Goal: Task Accomplishment & Management: Manage account settings

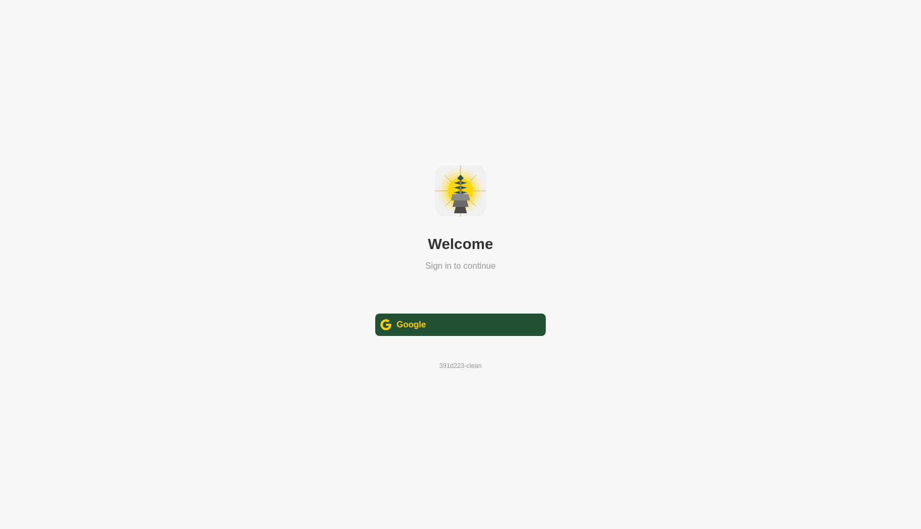
click at [408, 319] on div "Google" at bounding box center [411, 324] width 29 height 13
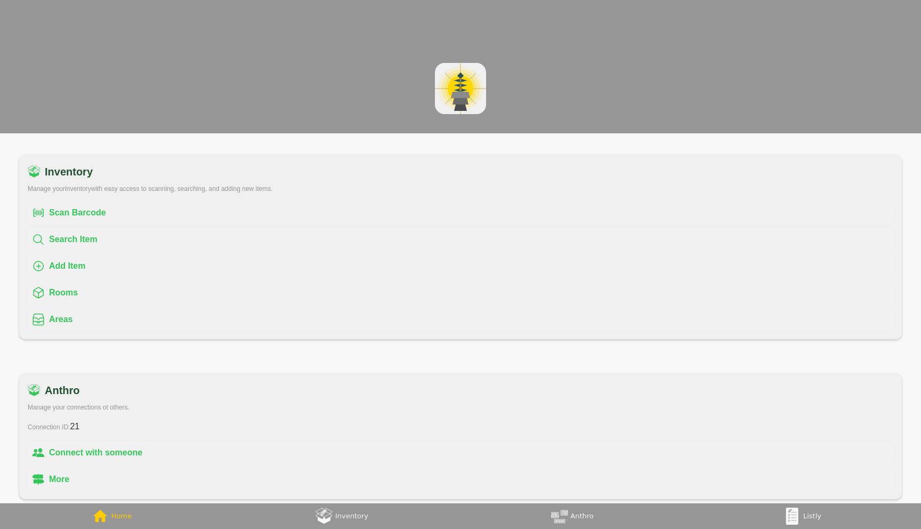
click at [815, 516] on div "Listly" at bounding box center [813, 516] width 18 height 13
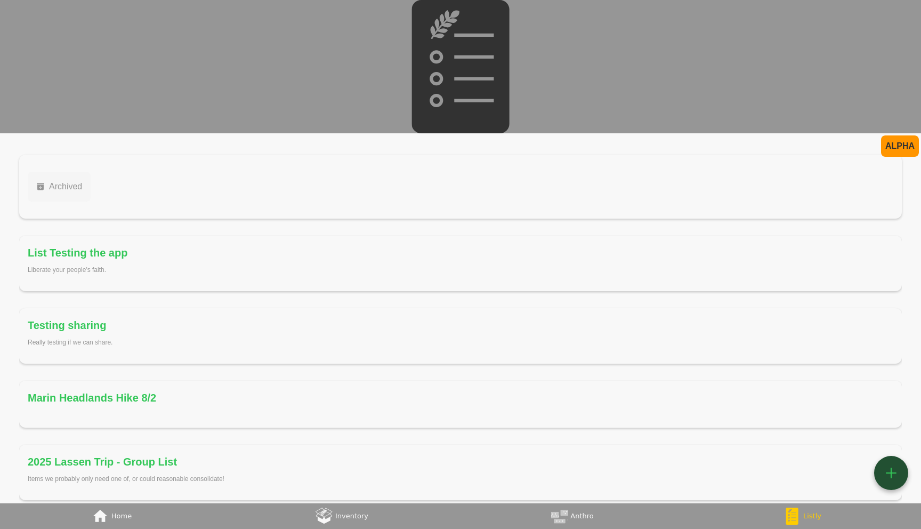
click at [55, 181] on div "Archived" at bounding box center [63, 186] width 37 height 13
click at [64, 258] on div "List Testing the app" at bounding box center [78, 252] width 100 height 17
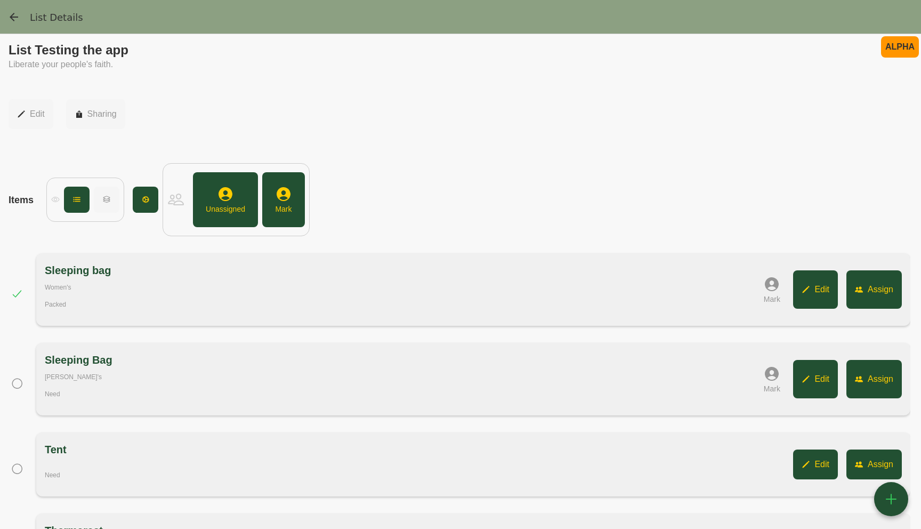
click at [40, 114] on div "Edit" at bounding box center [37, 114] width 15 height 13
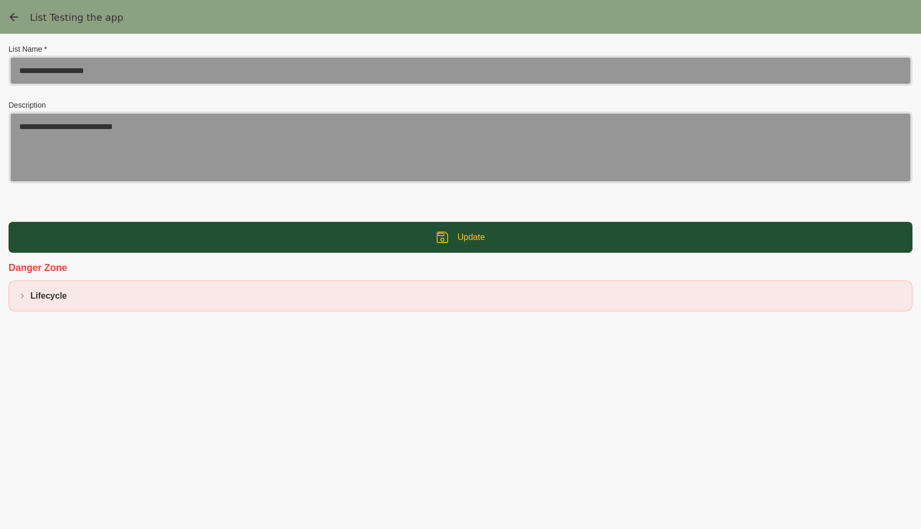
click at [231, 294] on div " Lifecycle" at bounding box center [461, 296] width 886 height 13
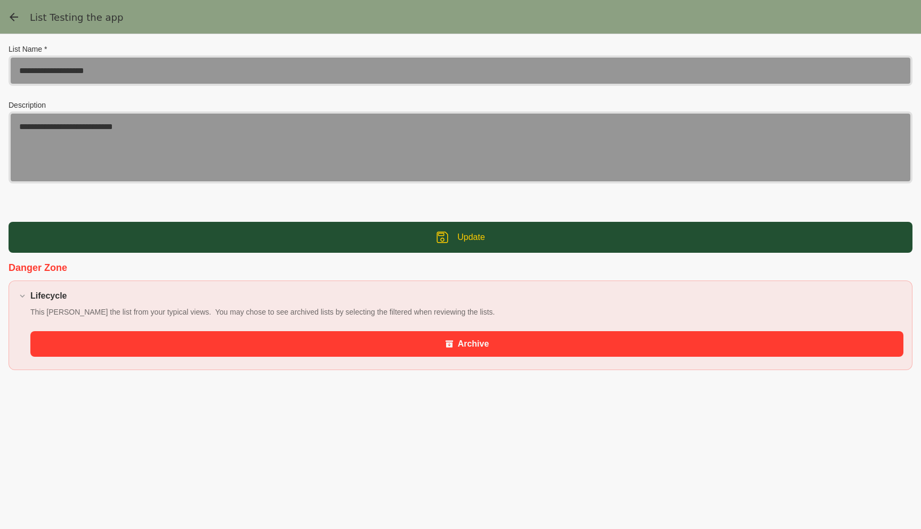
click at [285, 349] on div " Archive" at bounding box center [466, 344] width 873 height 26
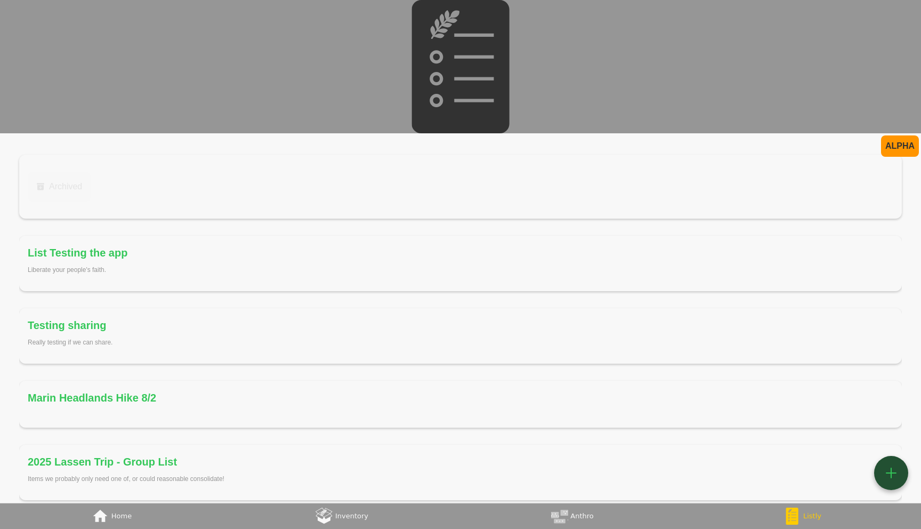
click at [63, 180] on div "Archived" at bounding box center [63, 186] width 37 height 13
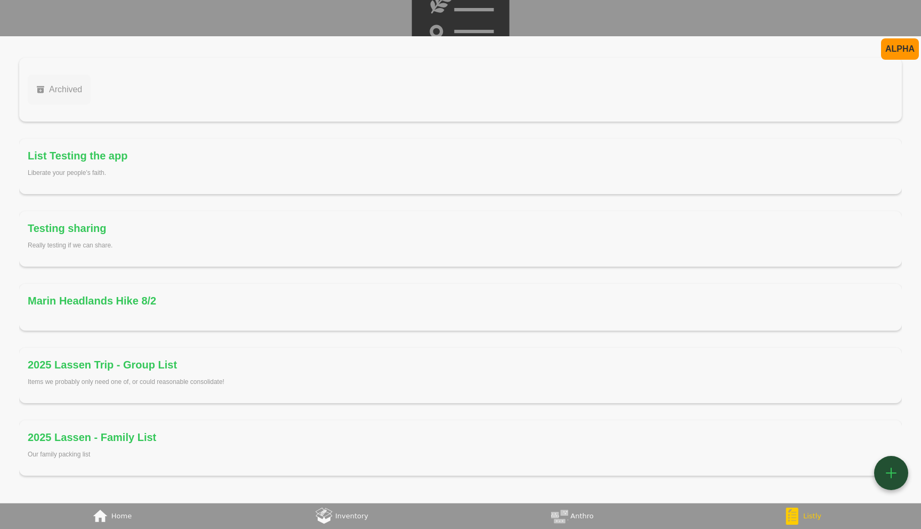
scroll to position [102, 0]
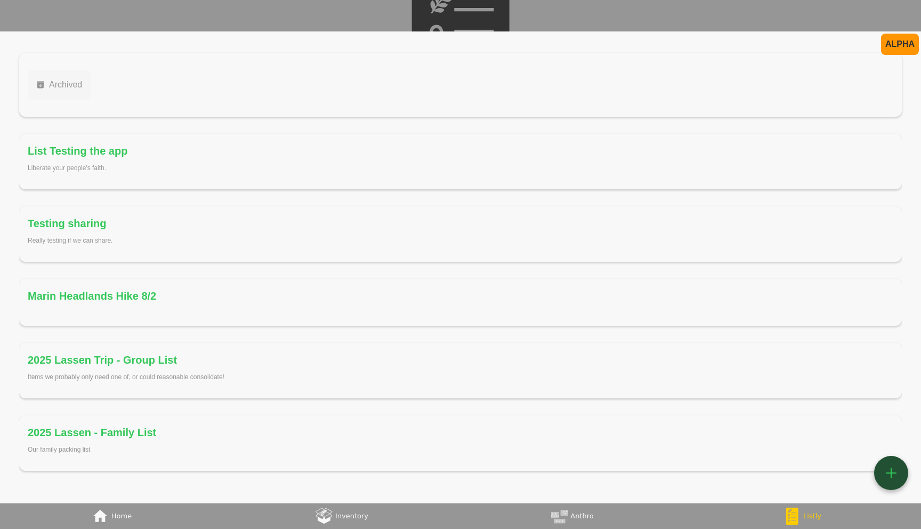
click at [82, 154] on div "List Testing the app" at bounding box center [78, 150] width 100 height 17
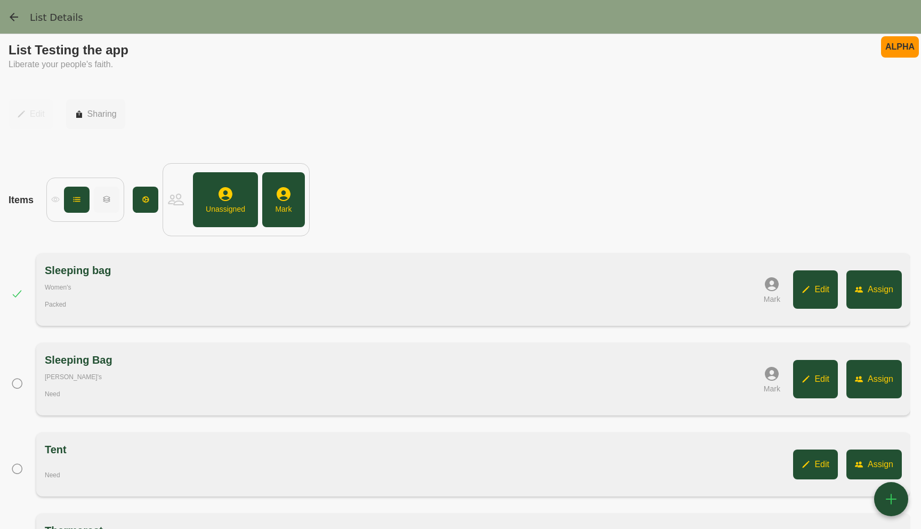
click at [24, 119] on button " Edit" at bounding box center [31, 114] width 45 height 30
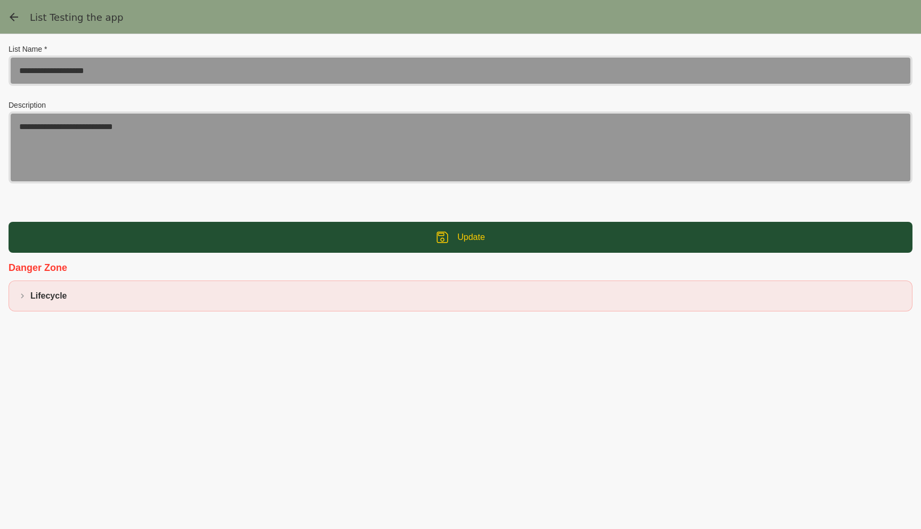
click at [144, 304] on div " Lifecycle" at bounding box center [461, 295] width 904 height 31
click at [13, 15] on img "List Details, back" at bounding box center [13, 17] width 13 height 13
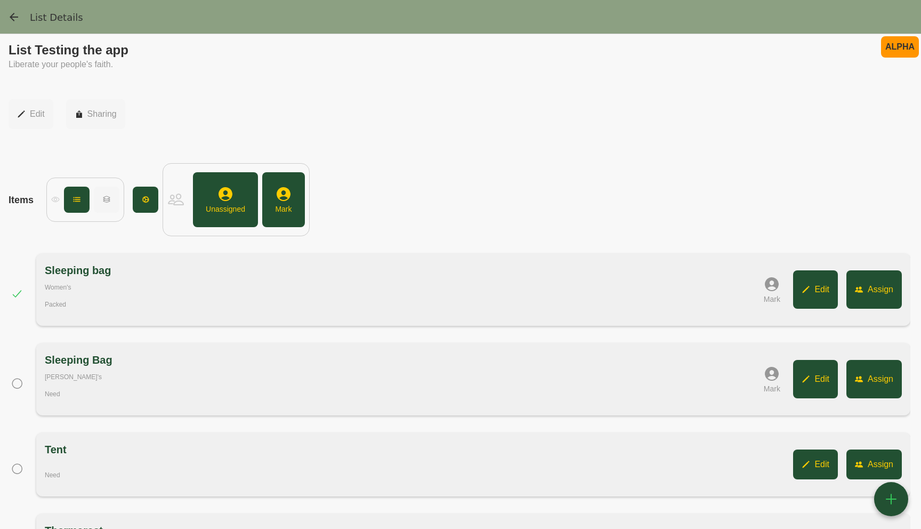
click at [13, 15] on img "(tabs), back" at bounding box center [13, 17] width 13 height 13
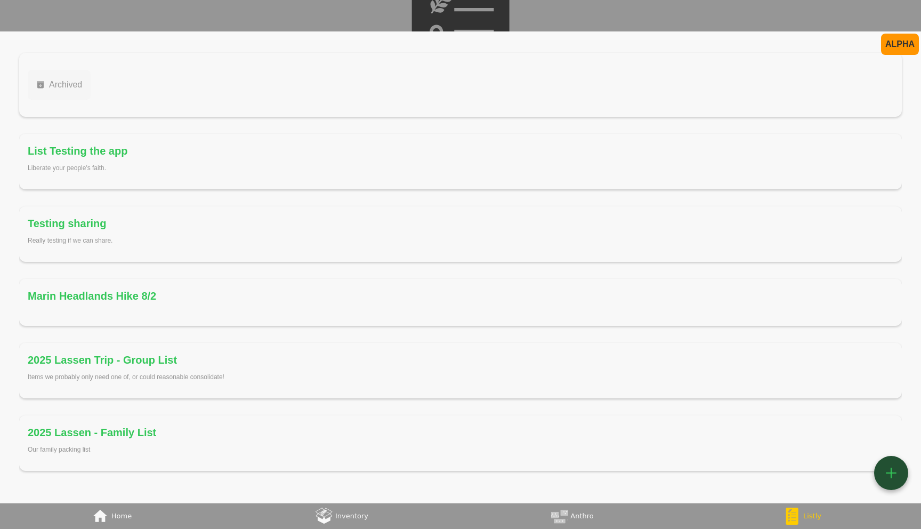
click at [83, 157] on div "List Testing the app" at bounding box center [78, 150] width 100 height 17
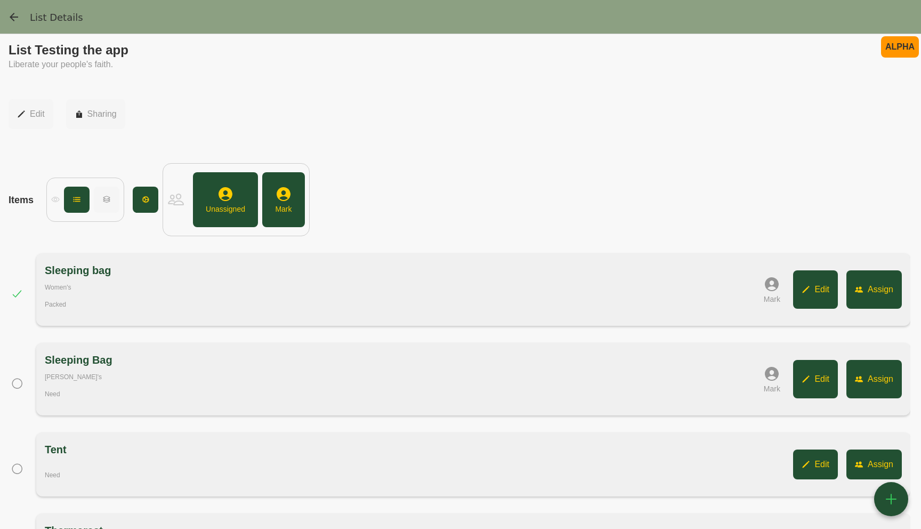
click at [6, 11] on div at bounding box center [460, 17] width 921 height 34
click at [17, 14] on img "(tabs), back" at bounding box center [13, 17] width 13 height 13
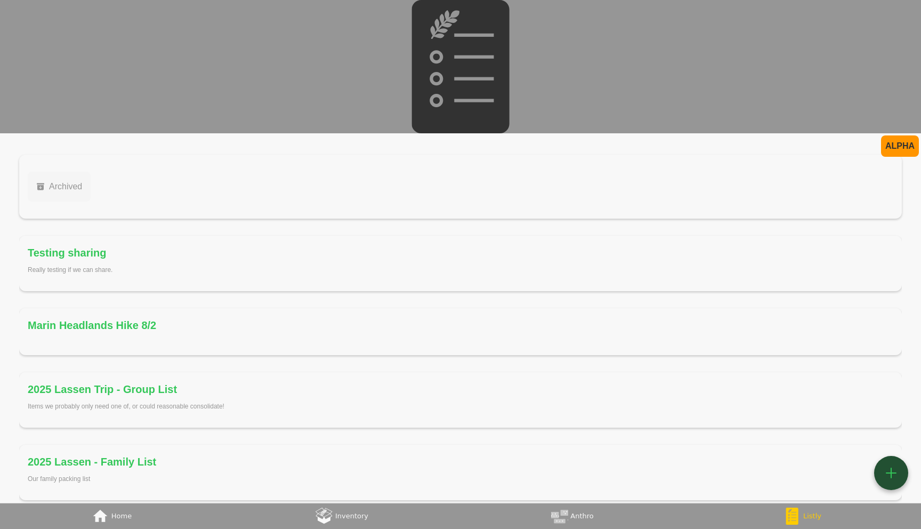
click at [74, 247] on div "Testing sharing" at bounding box center [67, 252] width 78 height 17
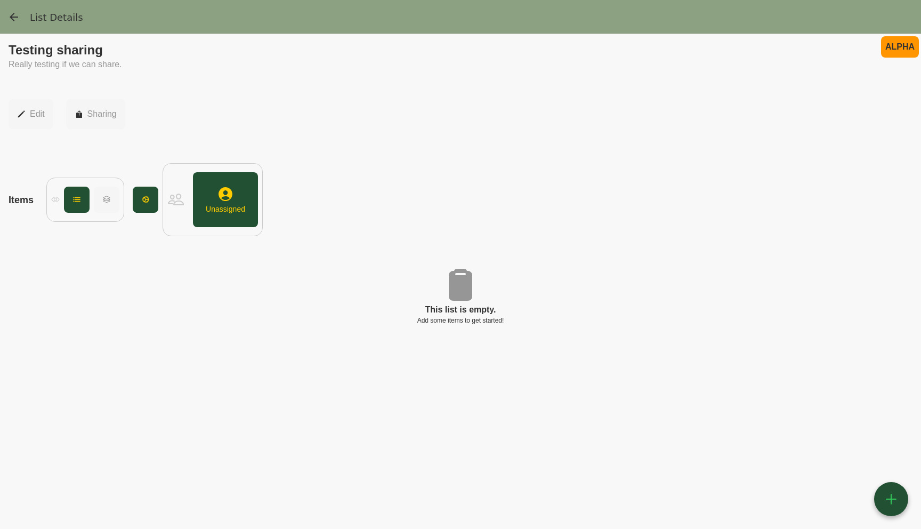
click at [32, 118] on div "Edit" at bounding box center [37, 114] width 15 height 13
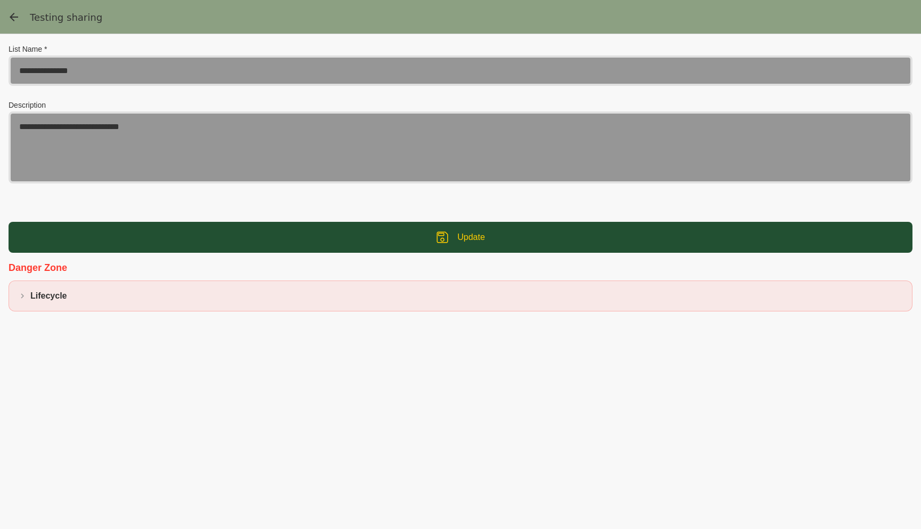
click at [77, 296] on div " Lifecycle" at bounding box center [461, 296] width 886 height 13
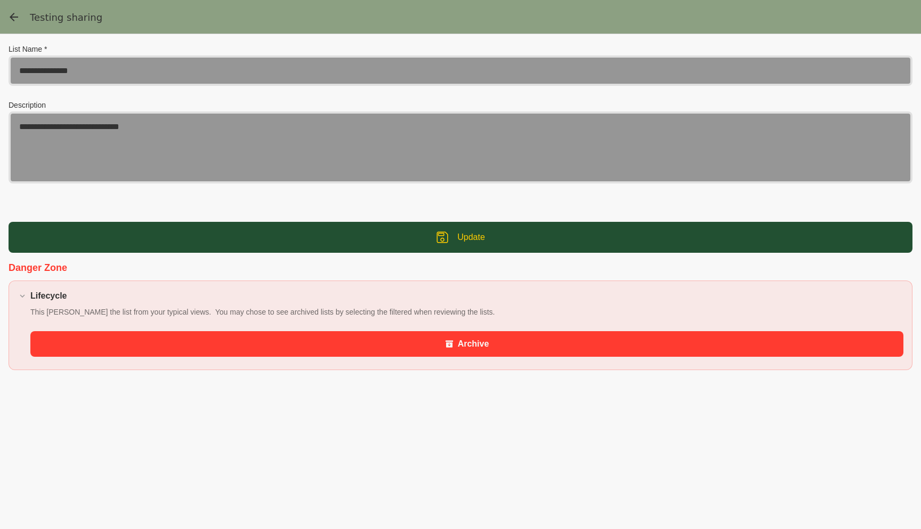
click at [90, 346] on div " Archive" at bounding box center [466, 344] width 873 height 26
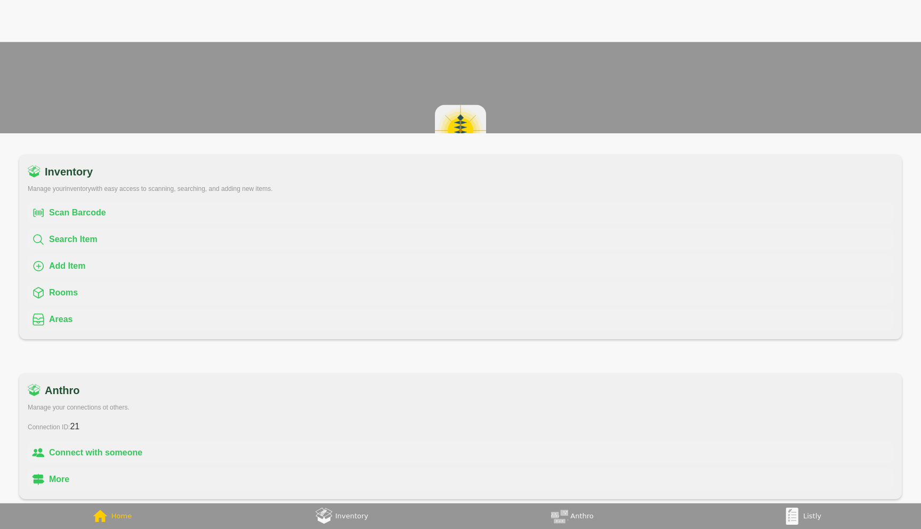
scroll to position [271, 0]
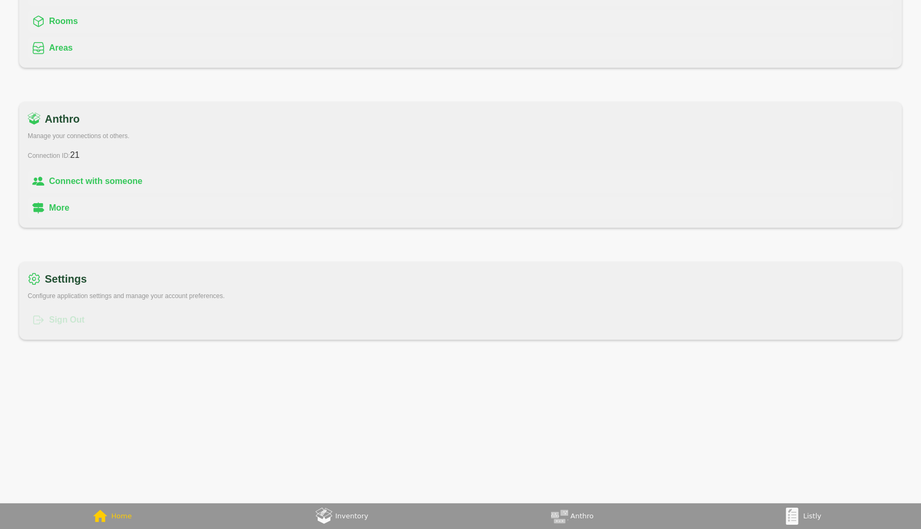
click at [59, 320] on div " Sign Out" at bounding box center [461, 320] width 866 height 22
click at [75, 314] on div "Sign Out" at bounding box center [67, 320] width 36 height 13
